Goal: Transaction & Acquisition: Purchase product/service

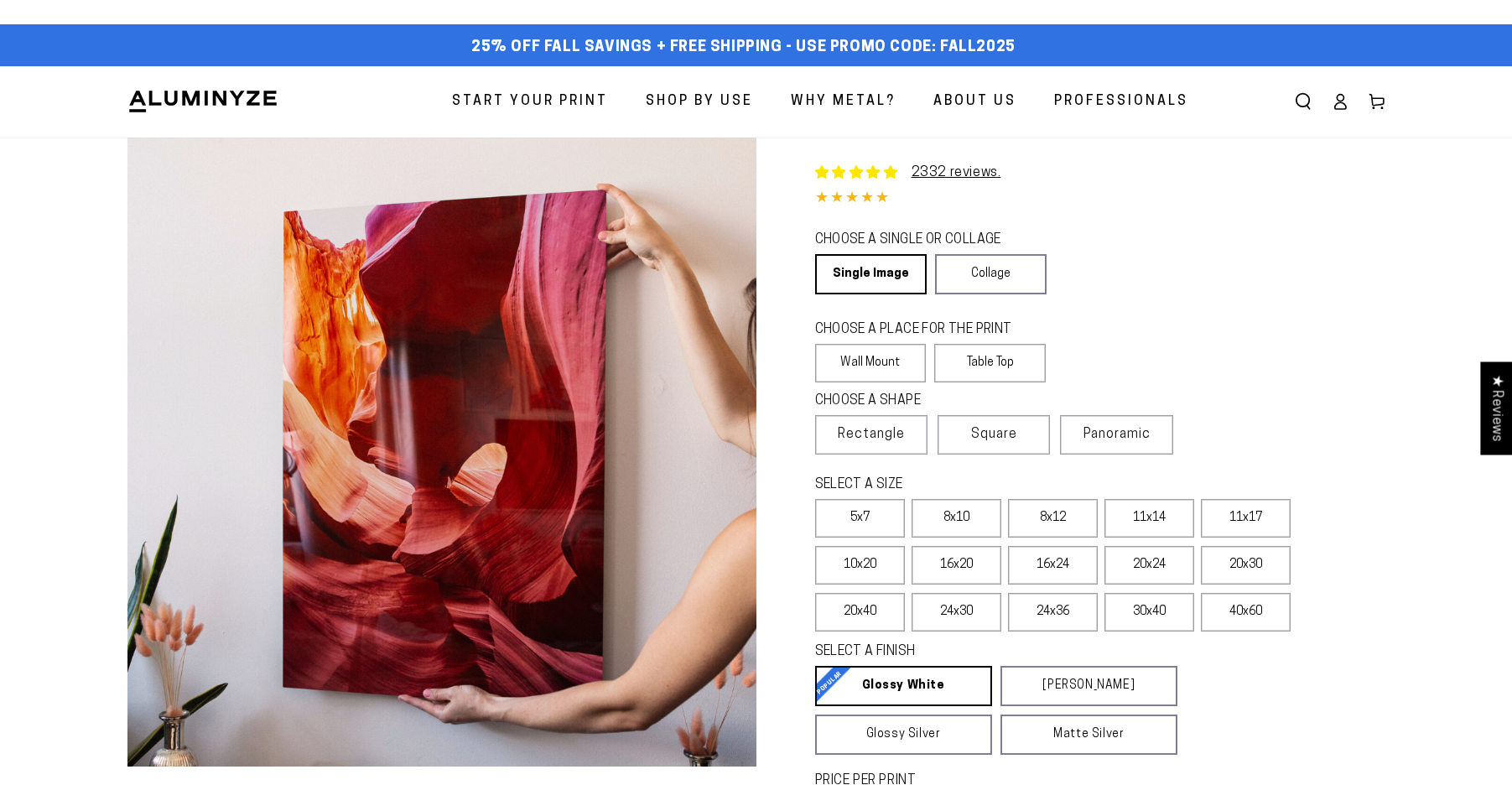
select select "**********"
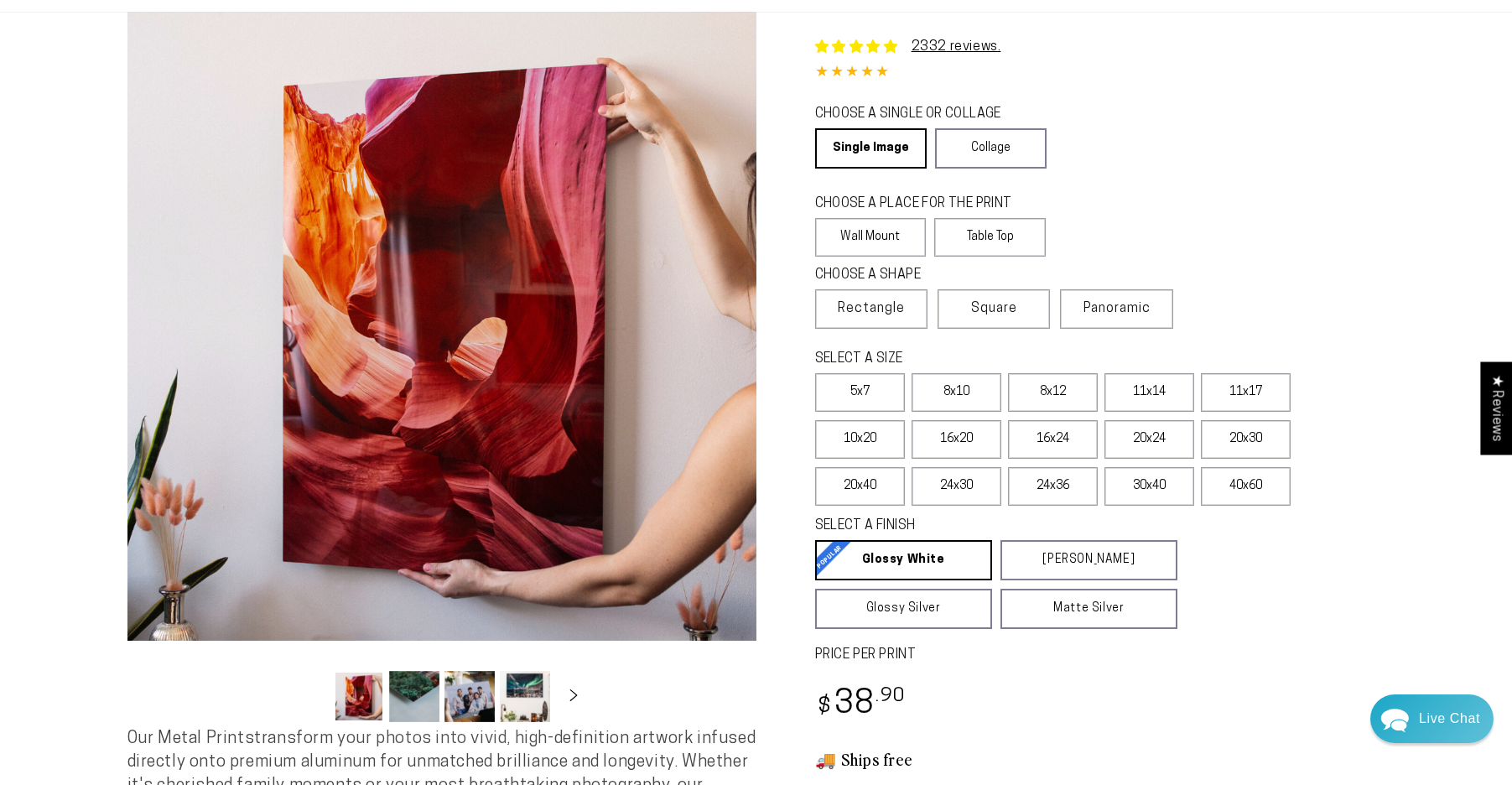
scroll to position [163, 0]
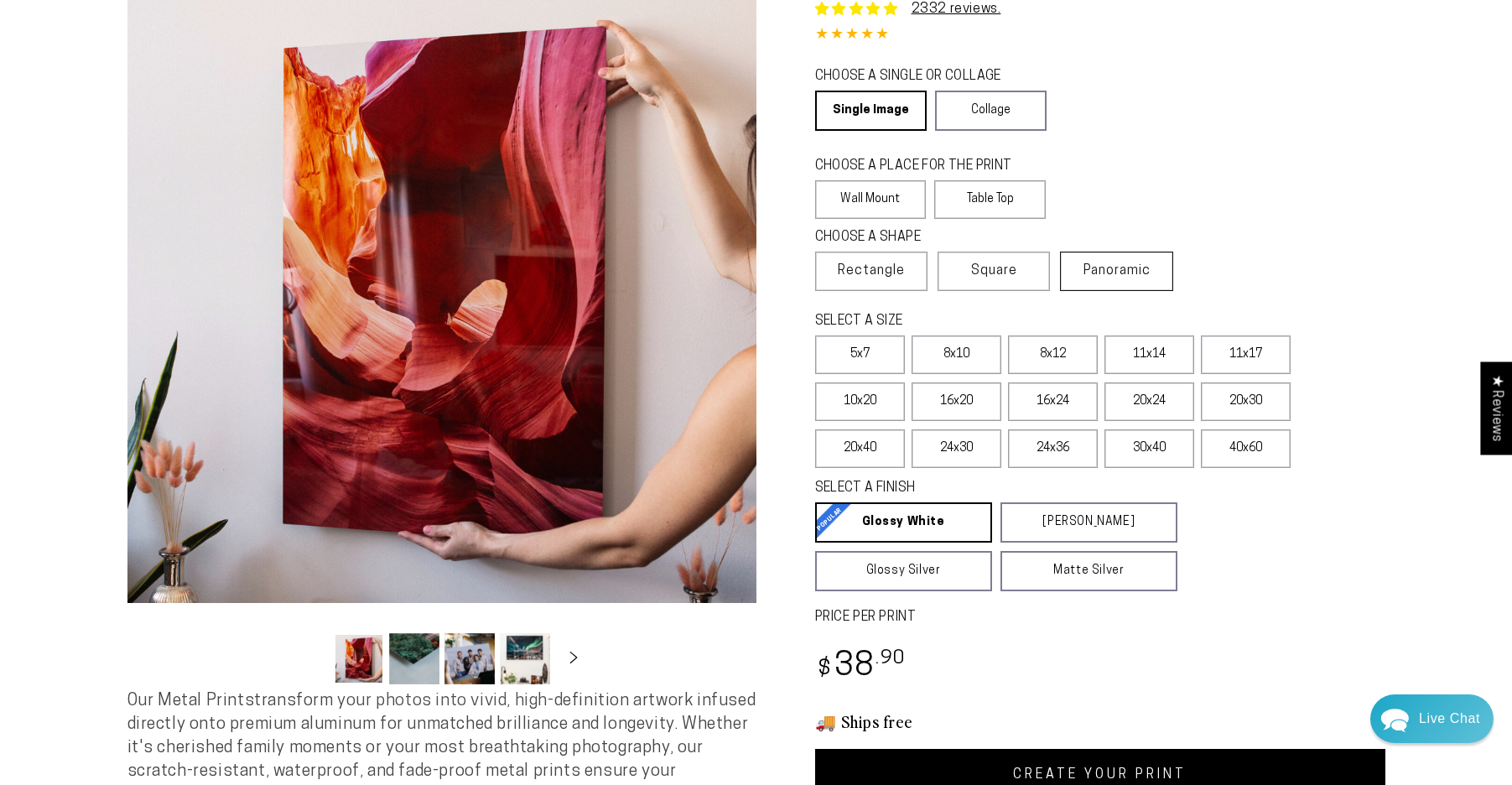
click at [1123, 261] on label "Panoramic" at bounding box center [1116, 271] width 113 height 39
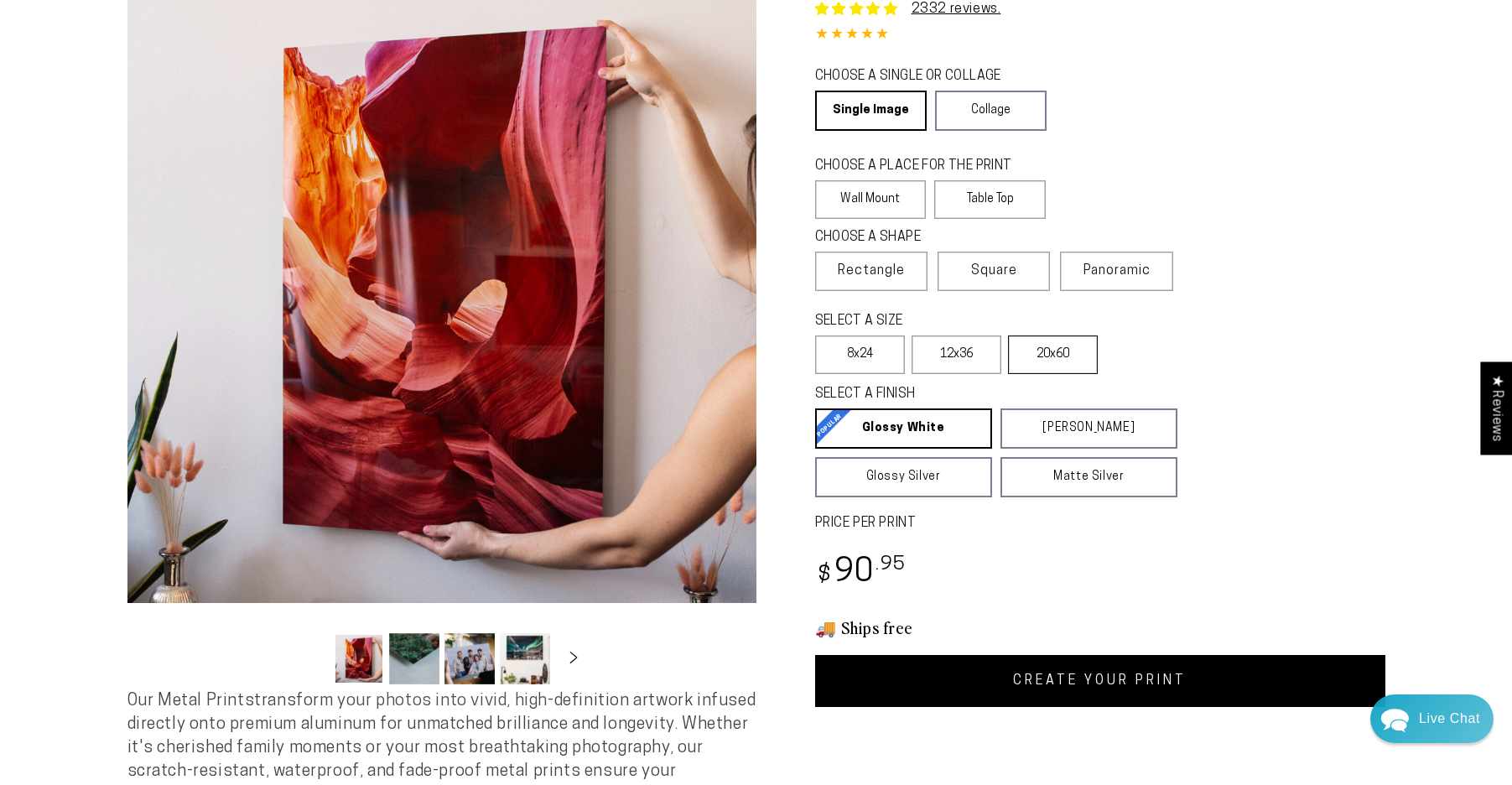
click at [1064, 343] on label "20x60" at bounding box center [1052, 354] width 90 height 38
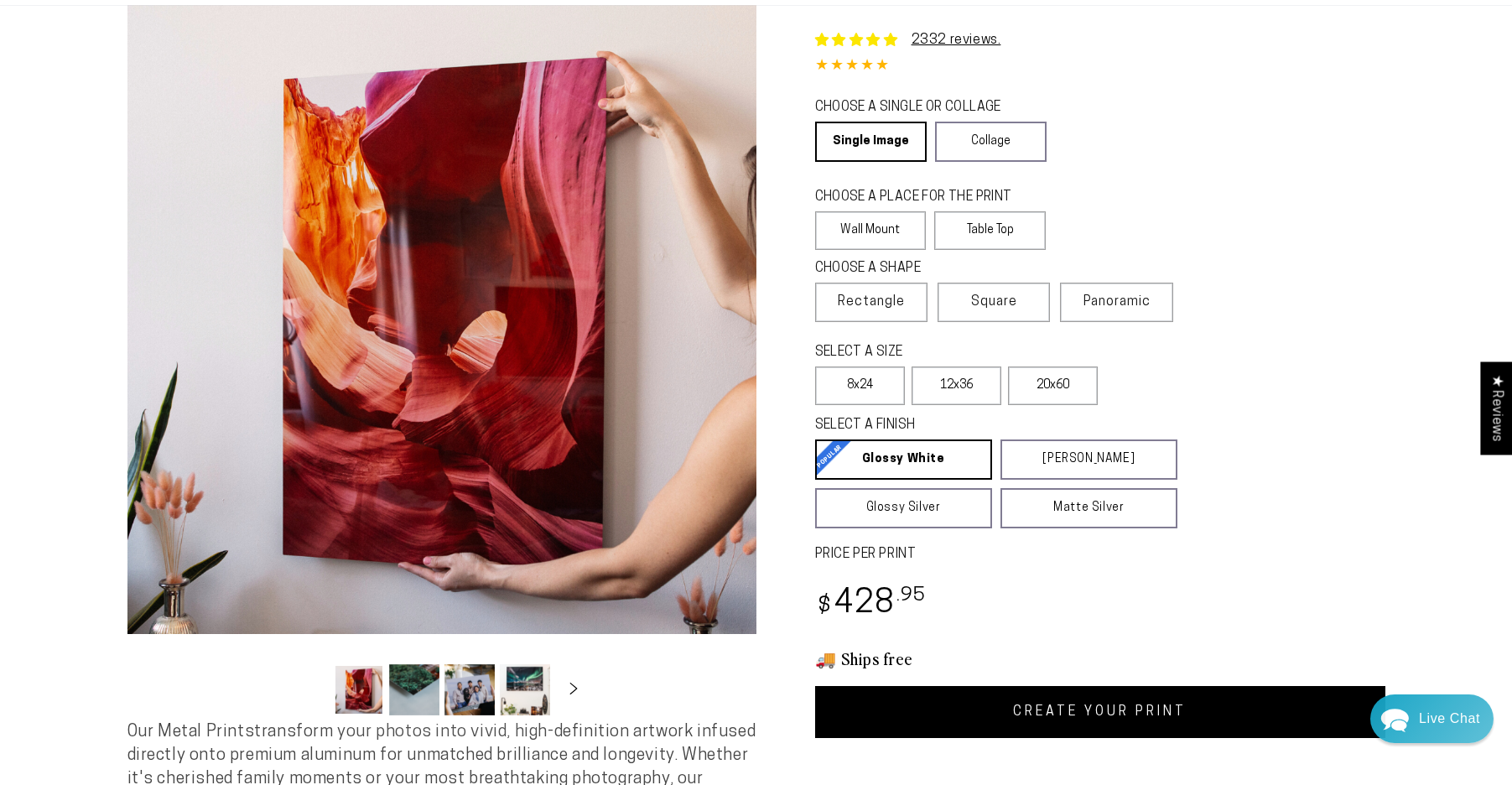
scroll to position [130, 0]
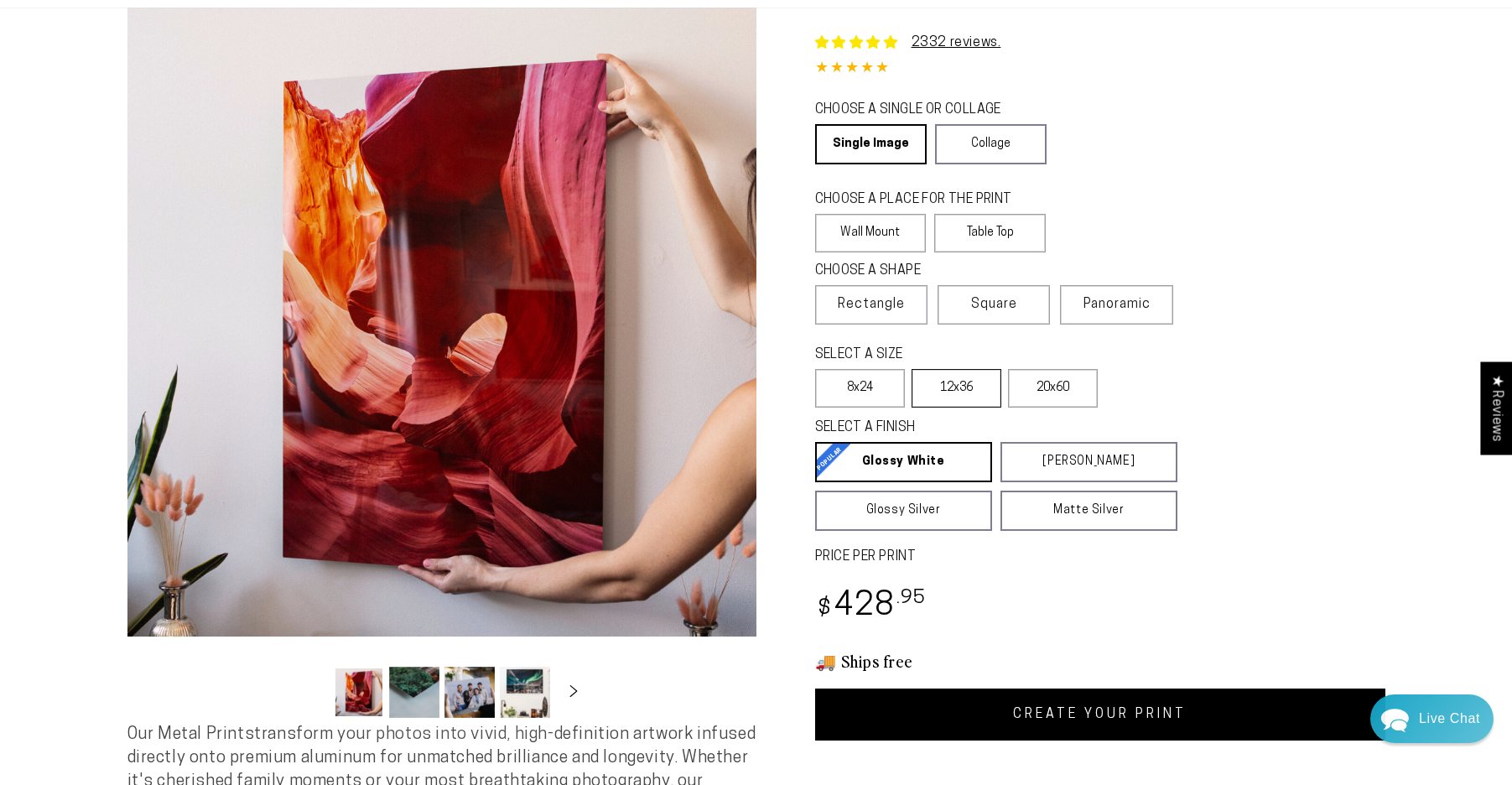
click at [973, 379] on label "12x36" at bounding box center [956, 388] width 90 height 38
click at [864, 386] on label "8x24" at bounding box center [859, 388] width 90 height 38
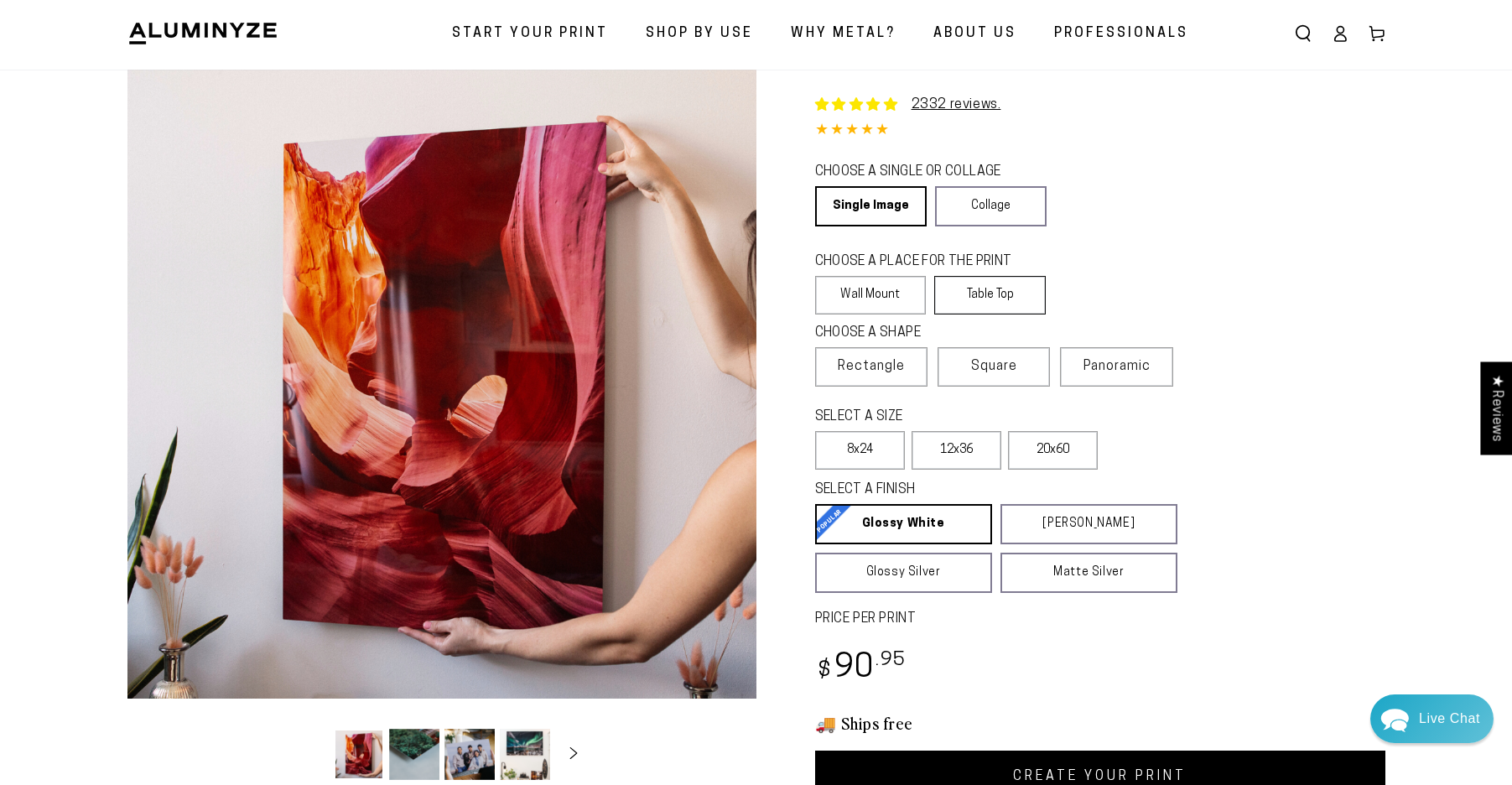
scroll to position [74, 0]
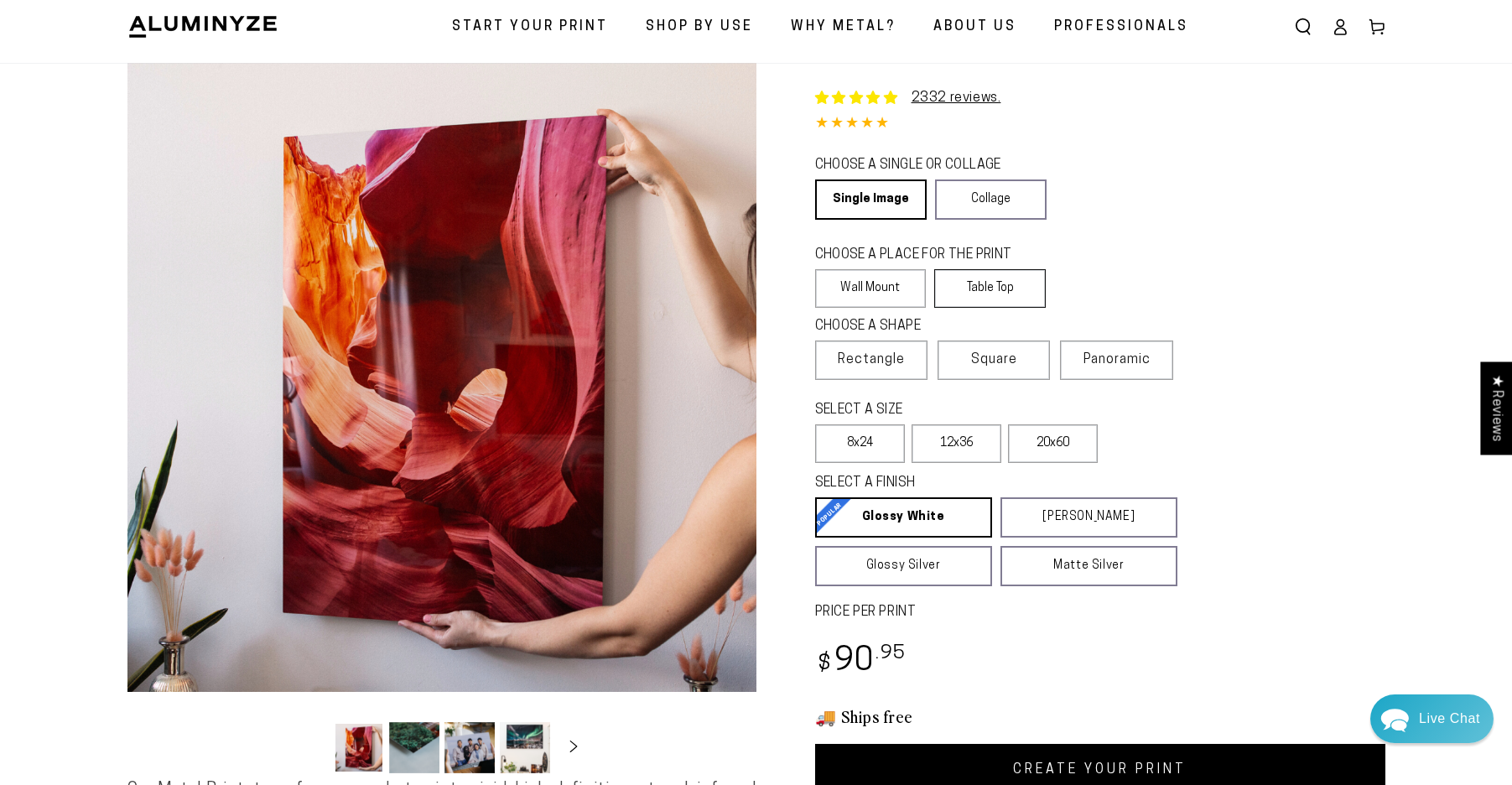
click at [980, 279] on label "Table Top" at bounding box center [989, 288] width 112 height 38
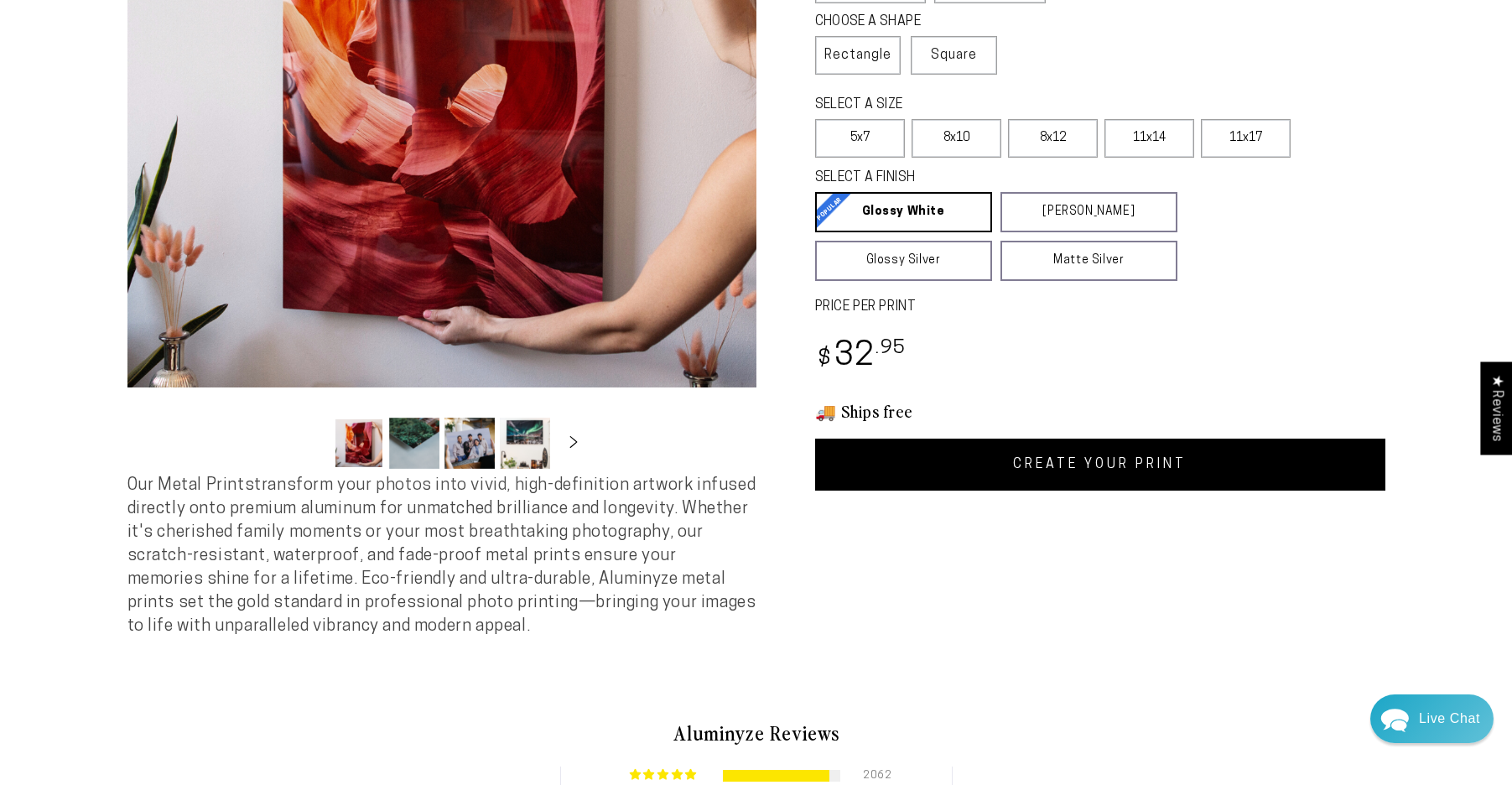
scroll to position [384, 0]
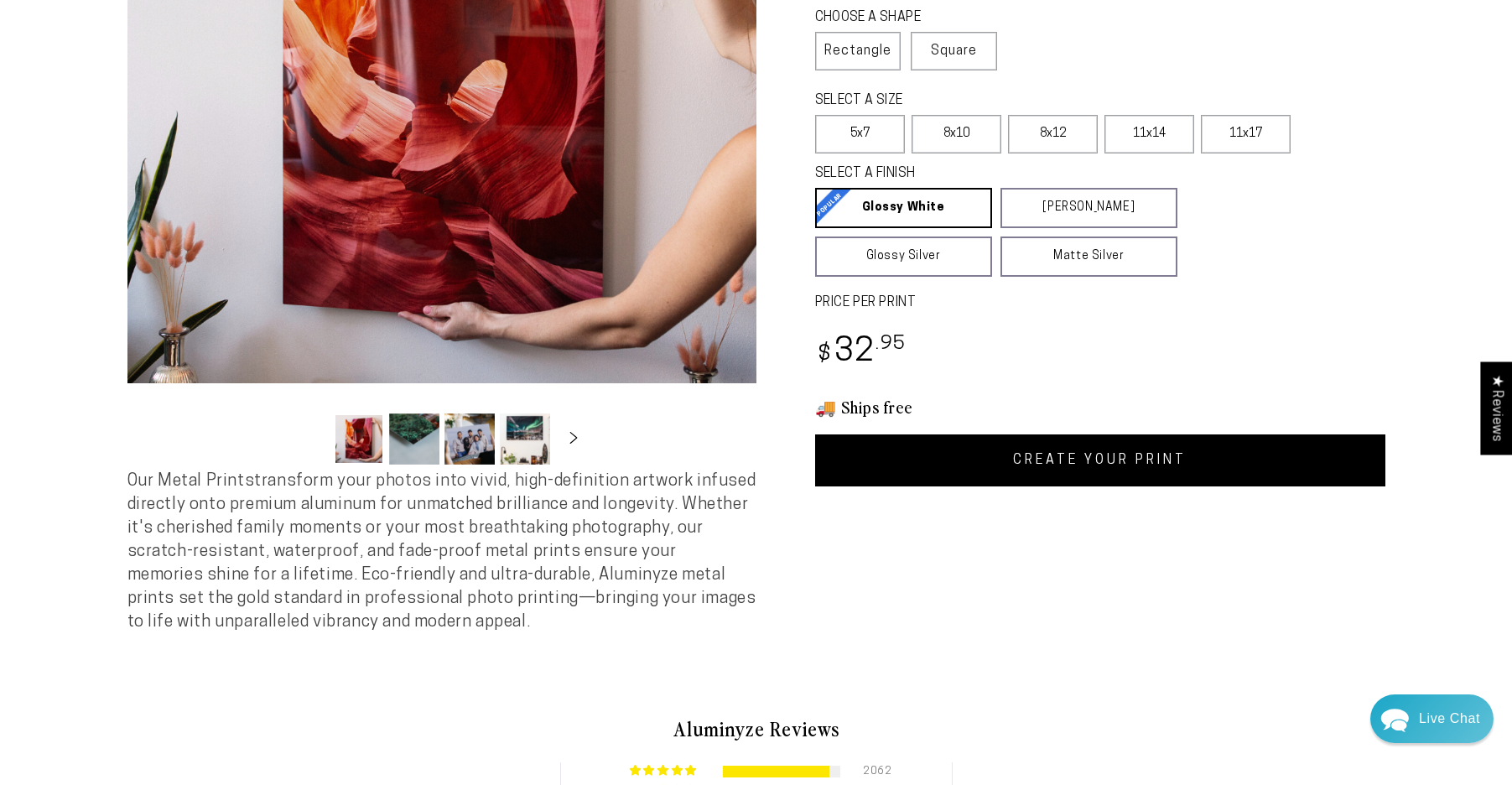
click at [1106, 462] on link "CREATE YOUR PRINT" at bounding box center [1099, 460] width 570 height 52
click at [1093, 458] on link "CREATE YOUR PRINT" at bounding box center [1099, 460] width 570 height 52
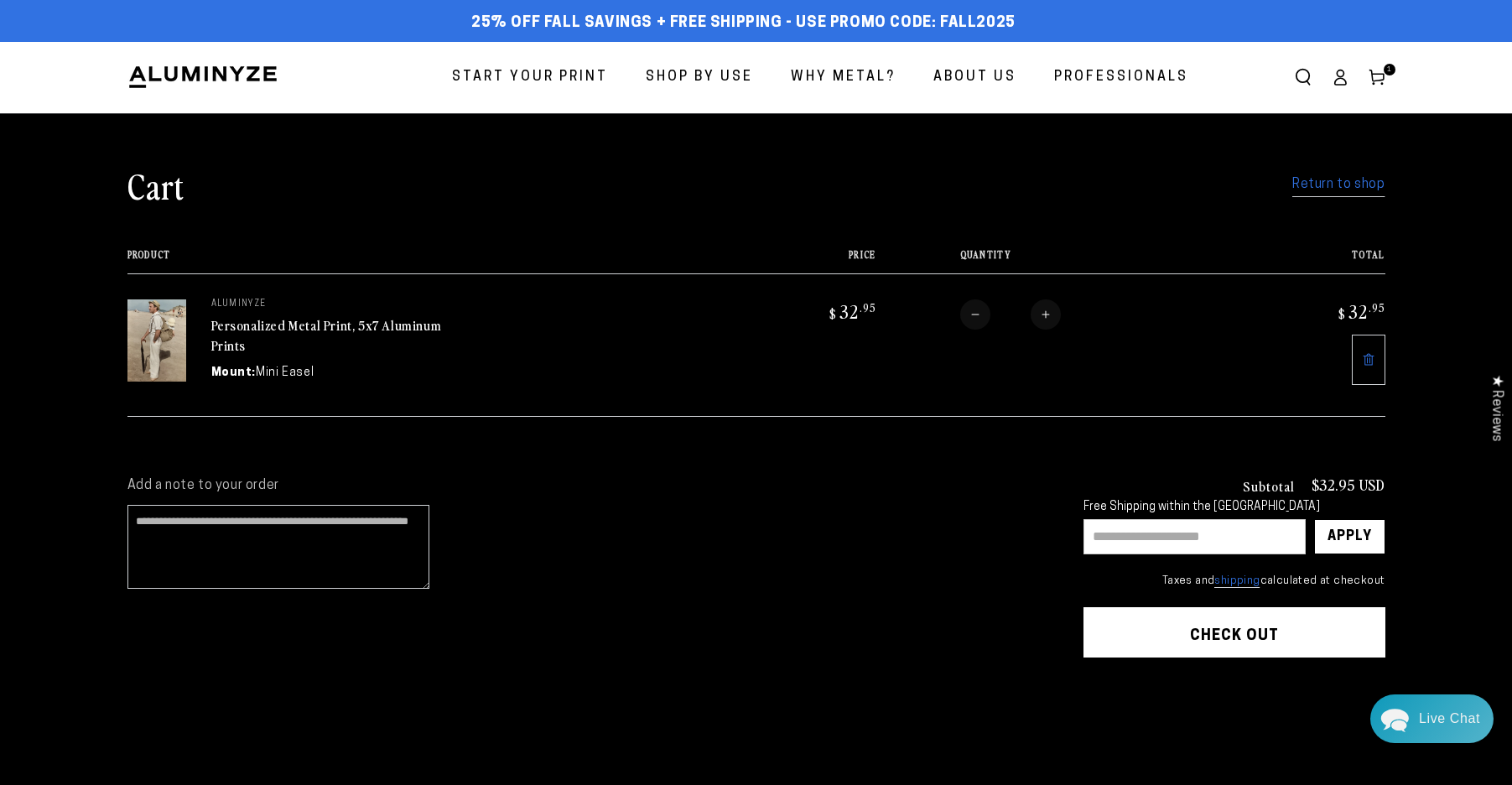
click at [1354, 184] on link "Return to shop" at bounding box center [1339, 185] width 92 height 24
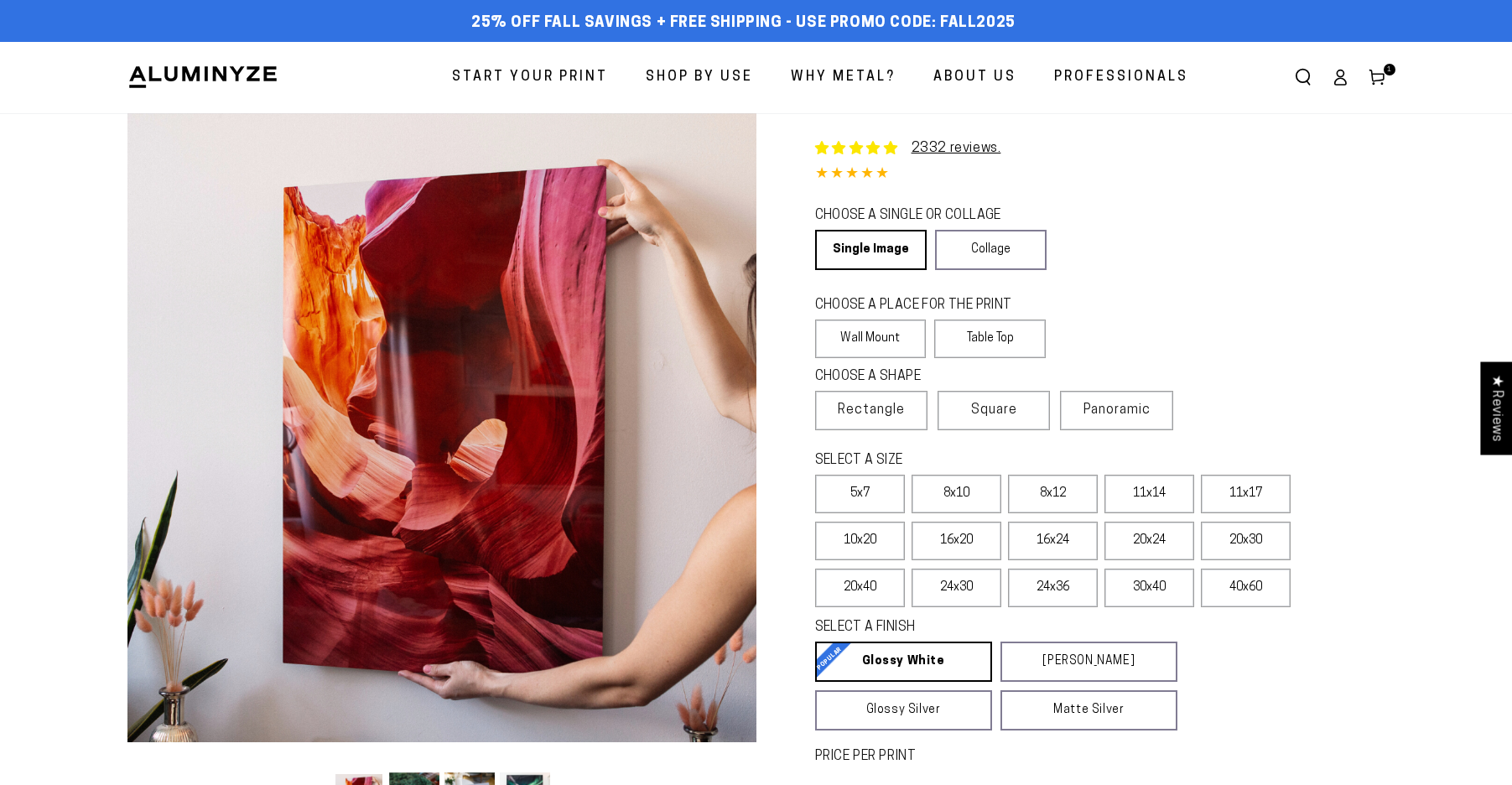
select select "**********"
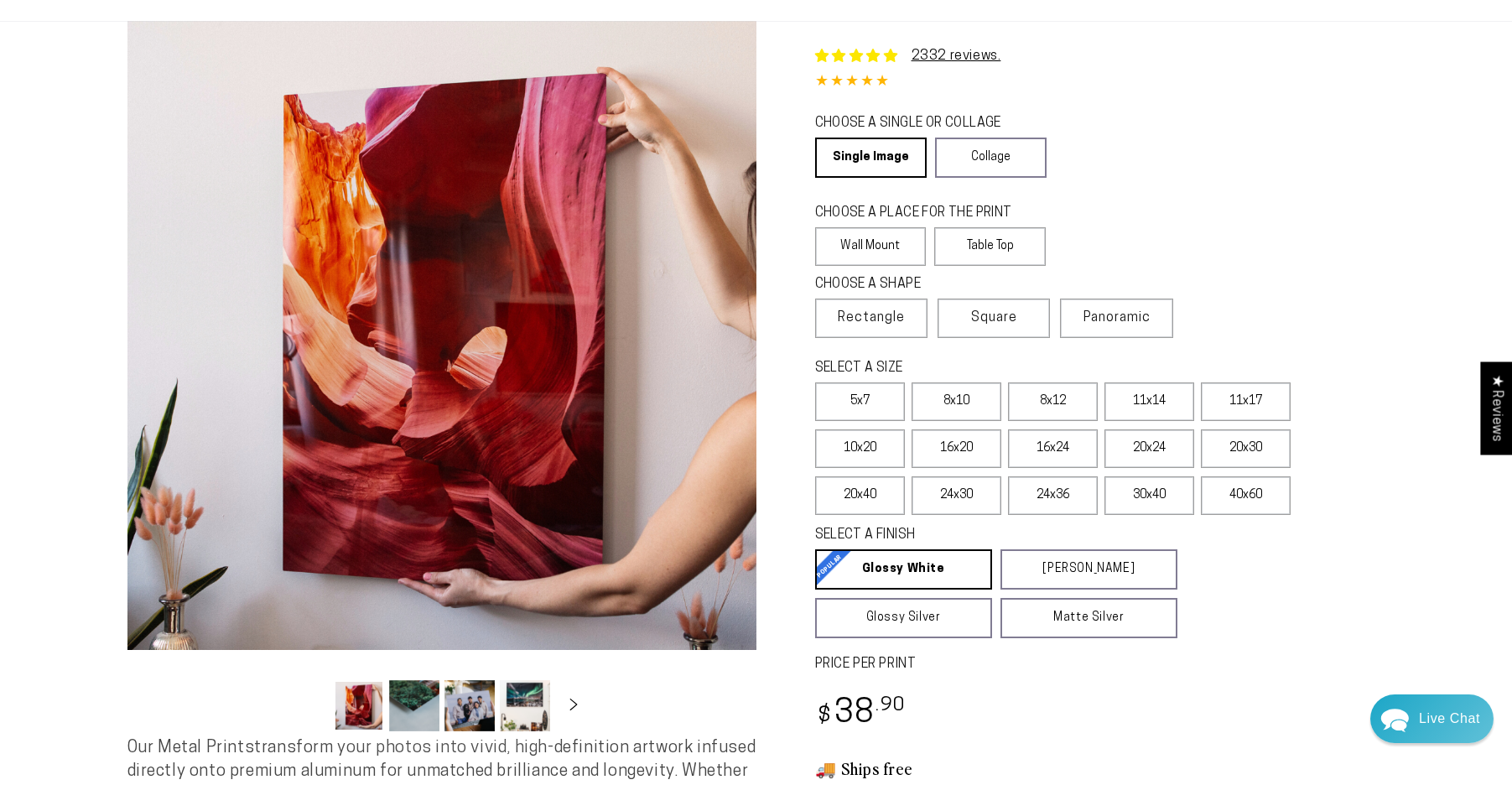
scroll to position [103, 0]
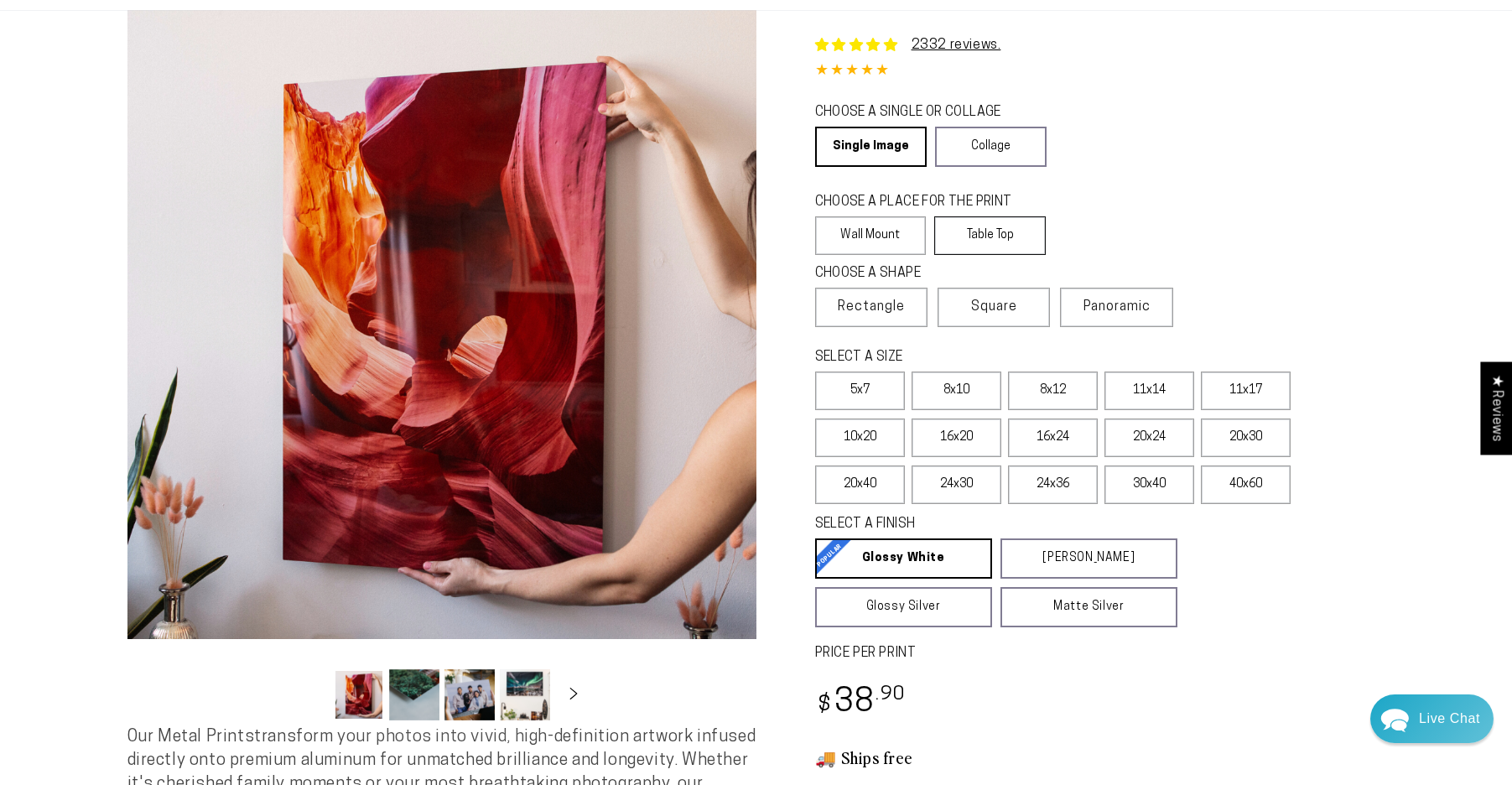
click at [988, 236] on label "Table Top" at bounding box center [989, 235] width 112 height 38
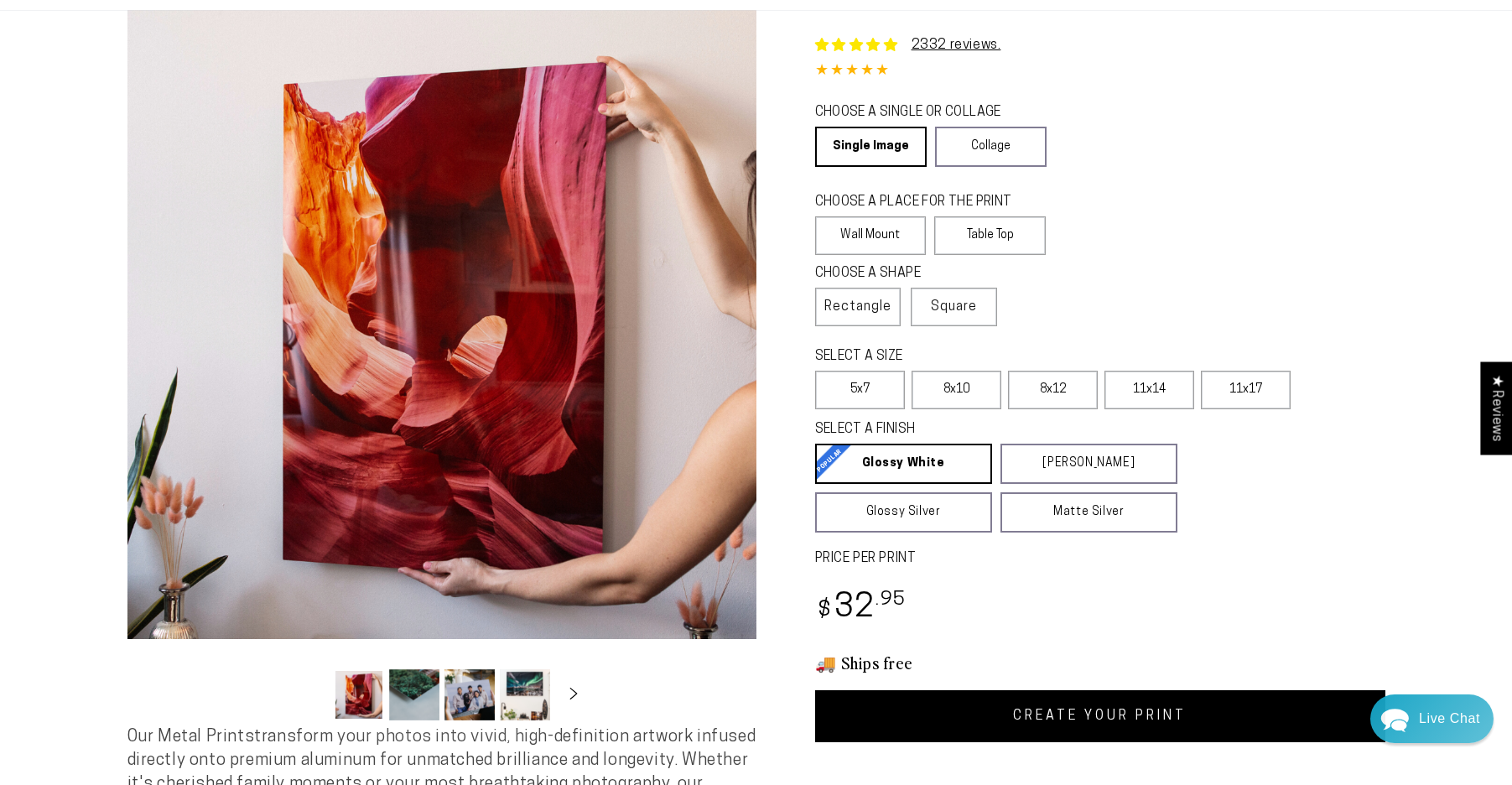
click at [981, 725] on link "CREATE YOUR PRINT" at bounding box center [1099, 716] width 570 height 52
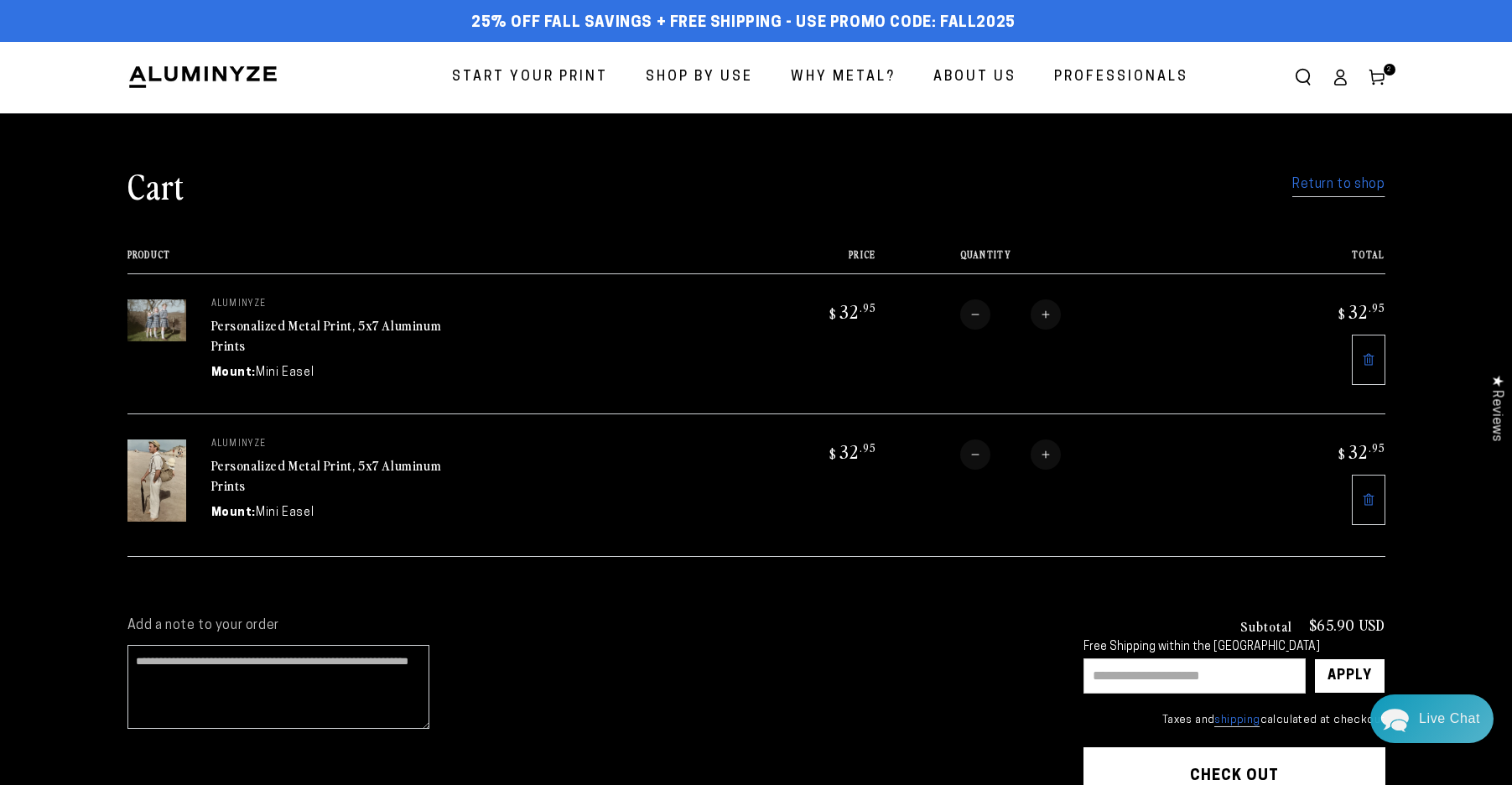
click at [1048, 317] on button "Increase quantity for Personalized Metal Print, 5x7 Aluminum Prints" at bounding box center [1045, 313] width 30 height 30
type input "*"
click at [1047, 317] on form "Product Price Total Quantity Total aluminyze Personalized Metal Print, 5x7 Alum…" at bounding box center [756, 403] width 1257 height 308
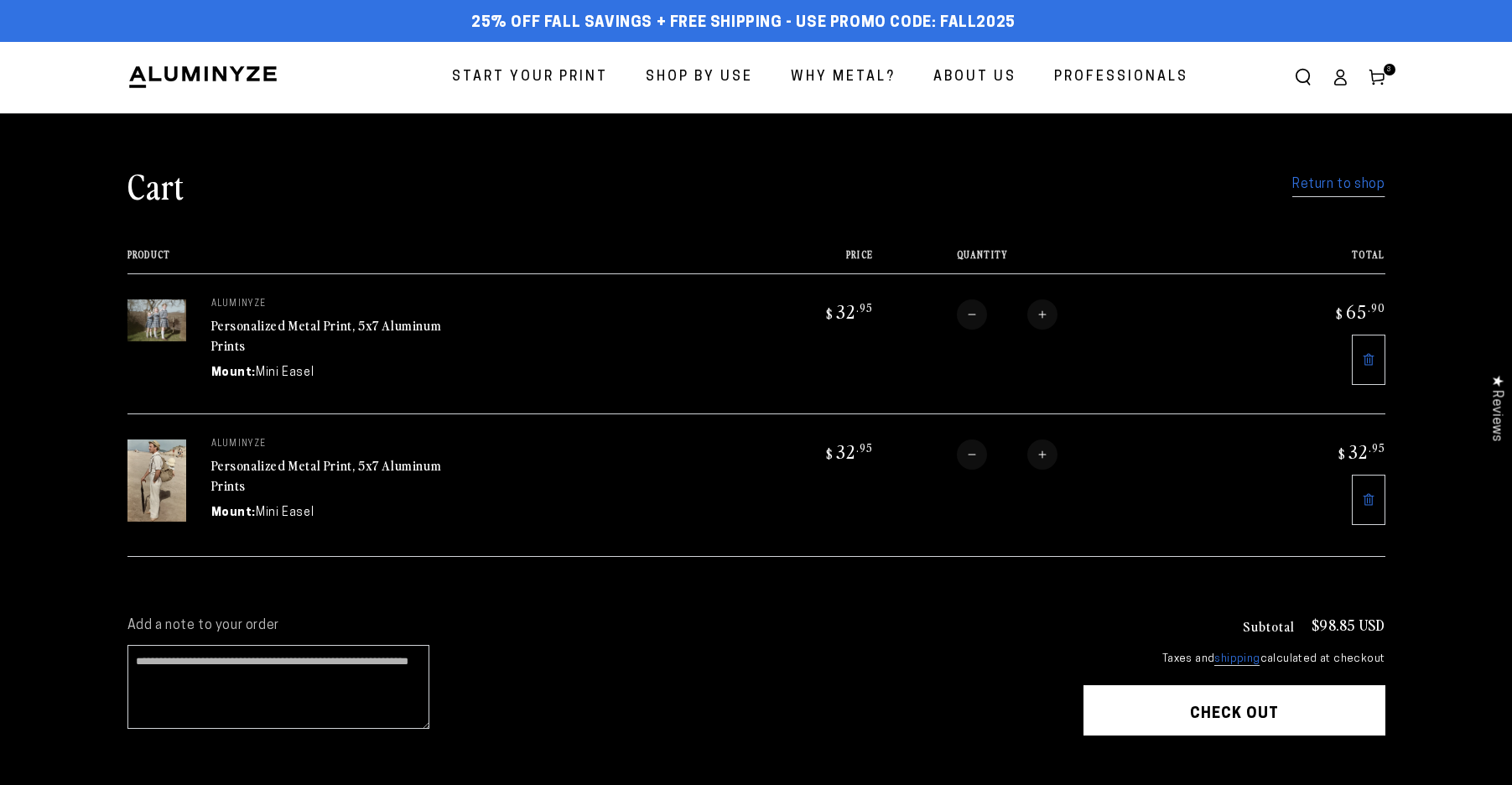
drag, startPoint x: 0, startPoint y: 0, endPoint x: 1047, endPoint y: 313, distance: 1092.8
click at [1047, 313] on button "Increase quantity for Personalized Metal Print, 5x7 Aluminum Prints" at bounding box center [1041, 313] width 30 height 30
type input "*"
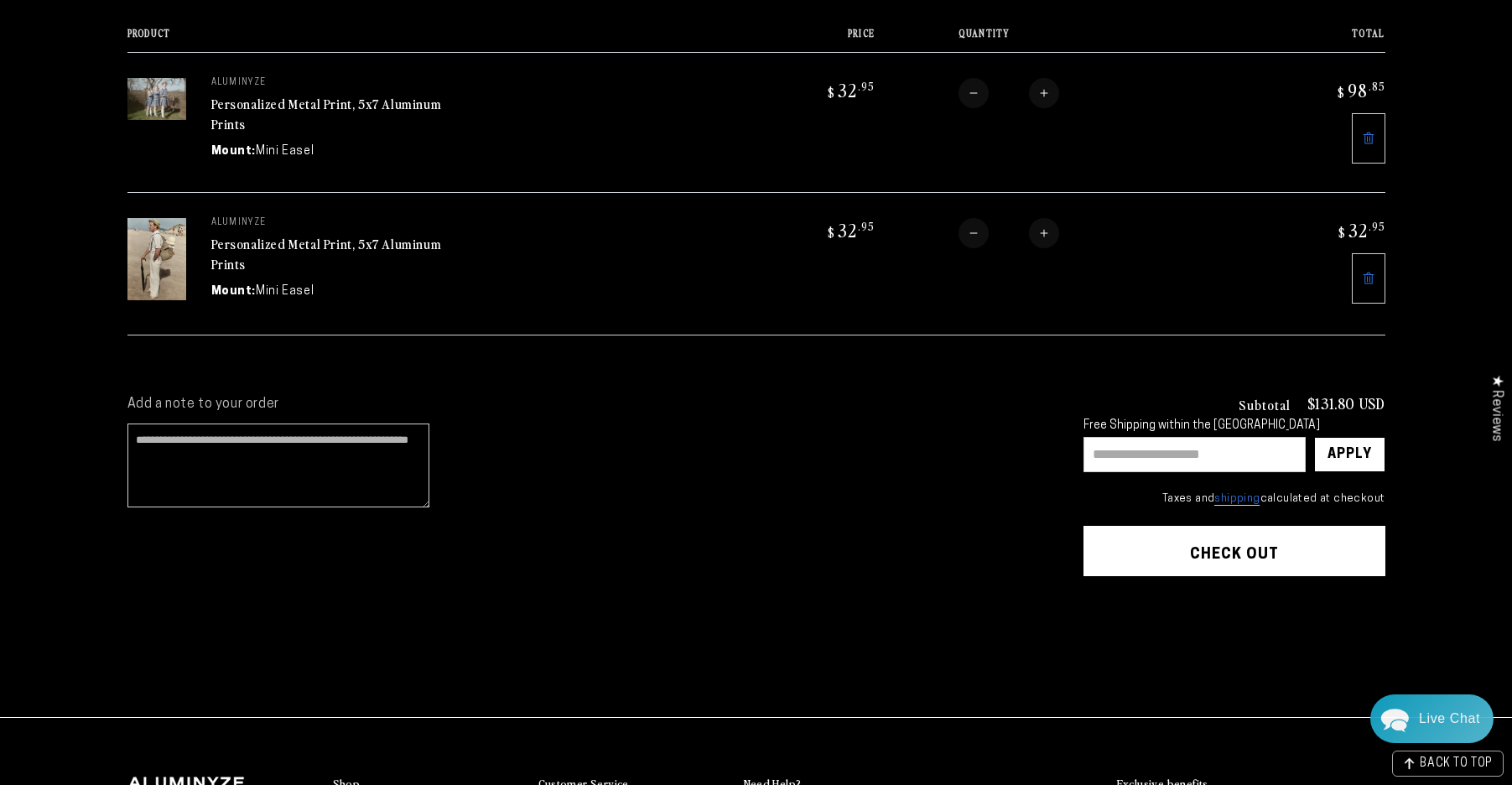
scroll to position [224, 0]
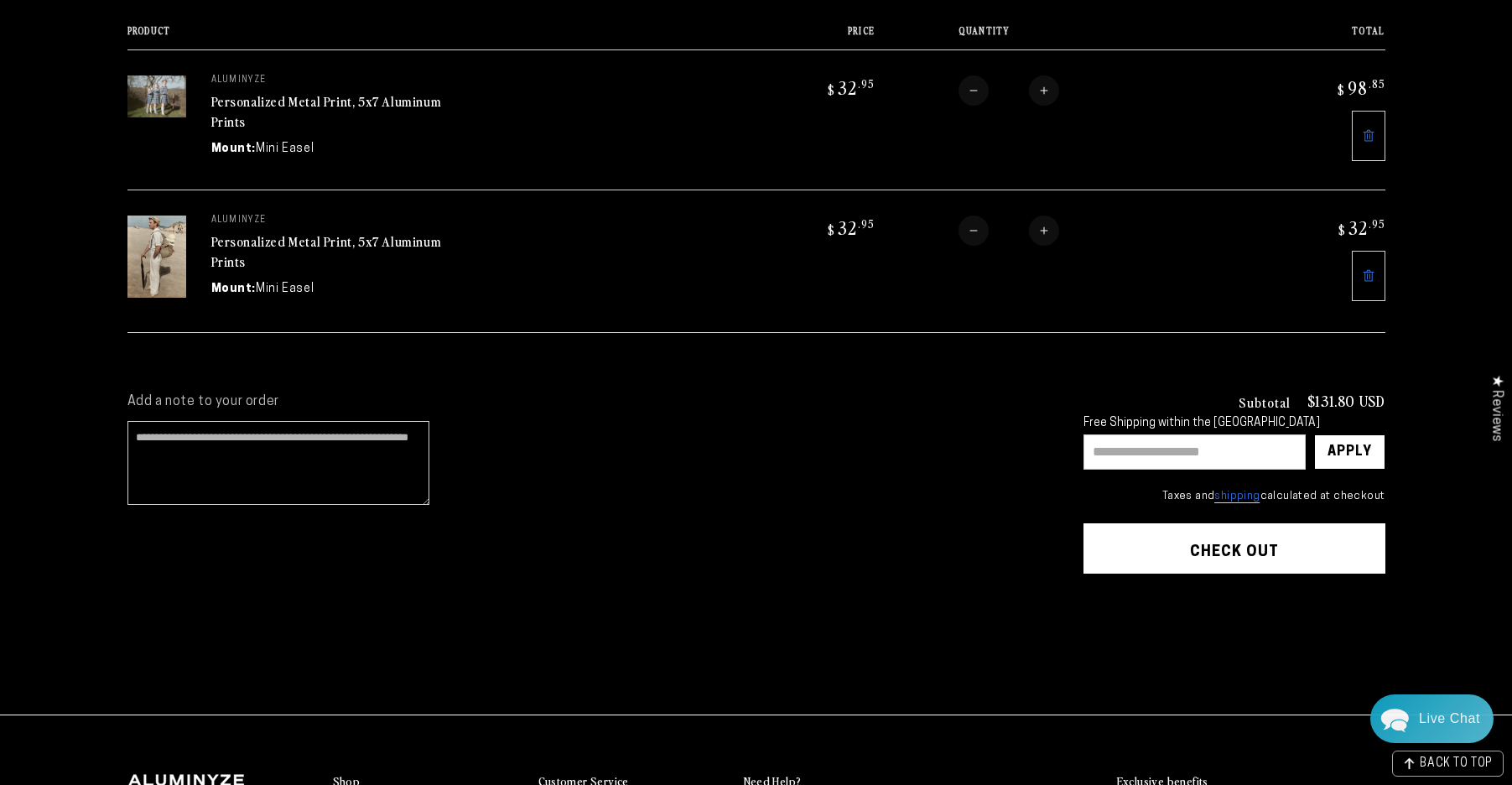
click at [1113, 456] on input "text" at bounding box center [1194, 451] width 222 height 35
type input "********"
click at [1345, 445] on div "Apply" at bounding box center [1350, 451] width 44 height 33
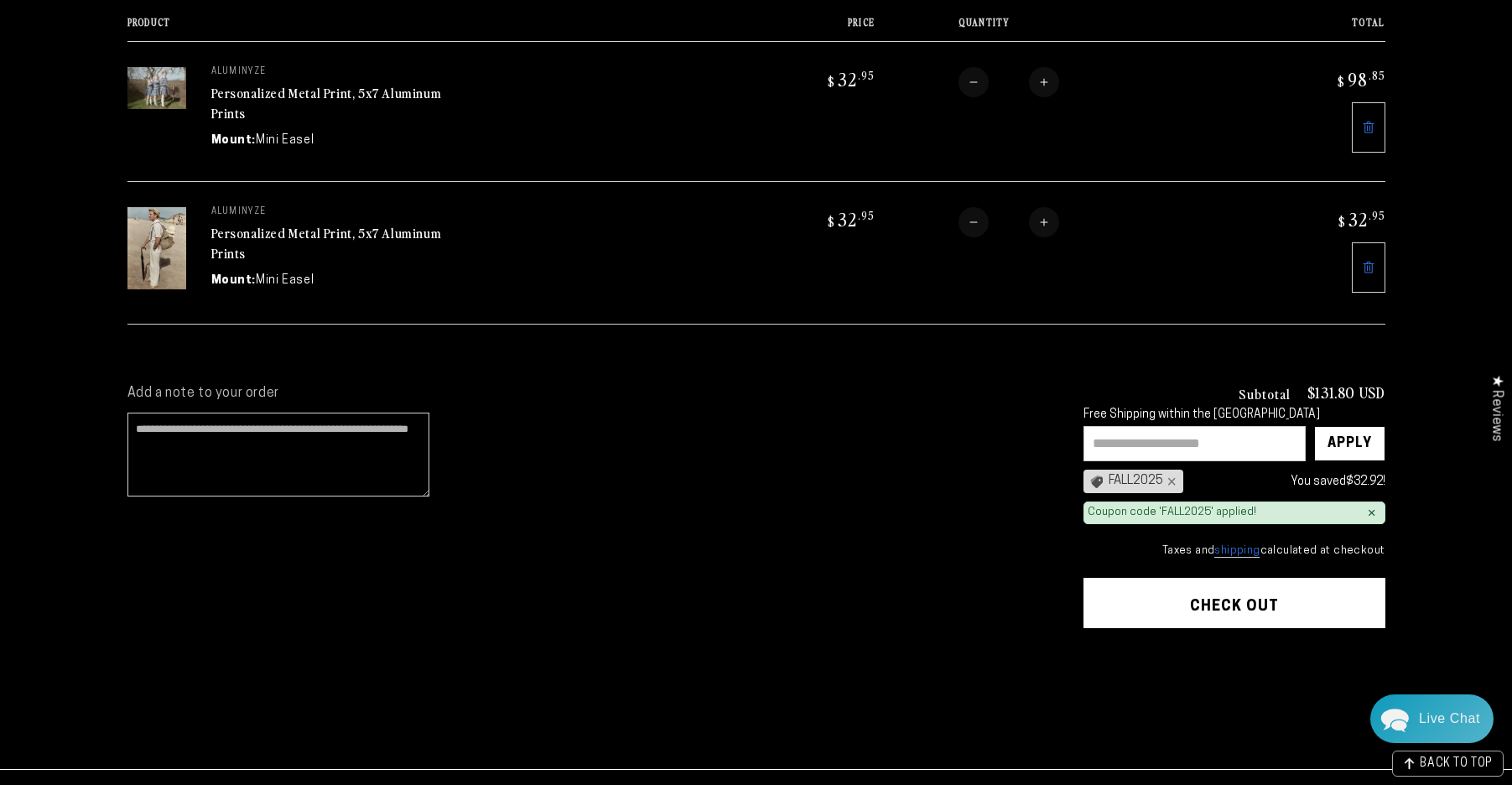
scroll to position [239, 0]
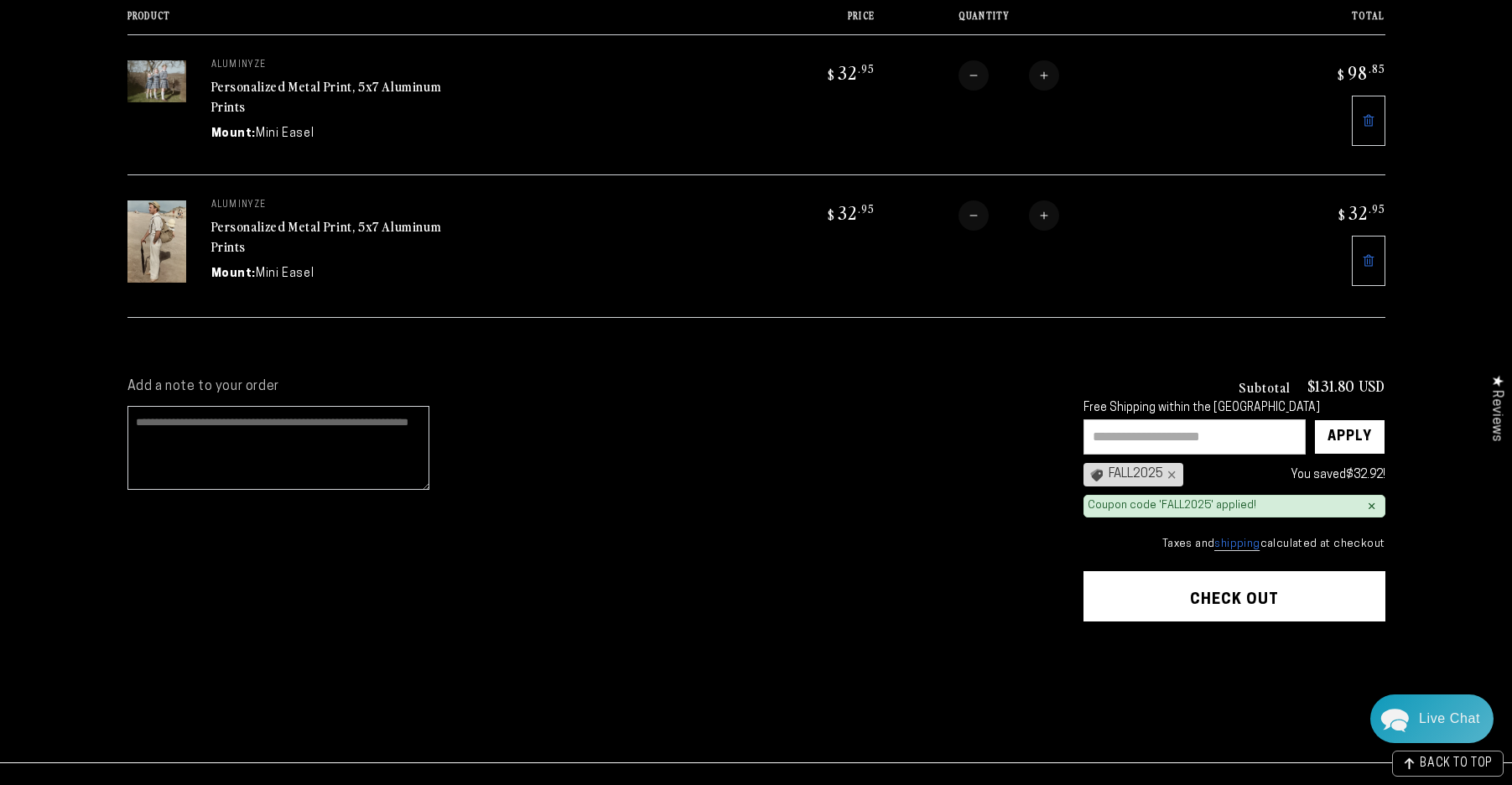
click at [273, 434] on textarea "Add a note to your order" at bounding box center [278, 448] width 302 height 84
click at [223, 434] on textarea "**********" at bounding box center [278, 448] width 302 height 84
click at [281, 437] on textarea "**********" at bounding box center [278, 448] width 302 height 84
type textarea "**********"
click at [1089, 648] on shopify-apple-pay-button at bounding box center [1087, 641] width 3 height 14
